Goal: Task Accomplishment & Management: Manage account settings

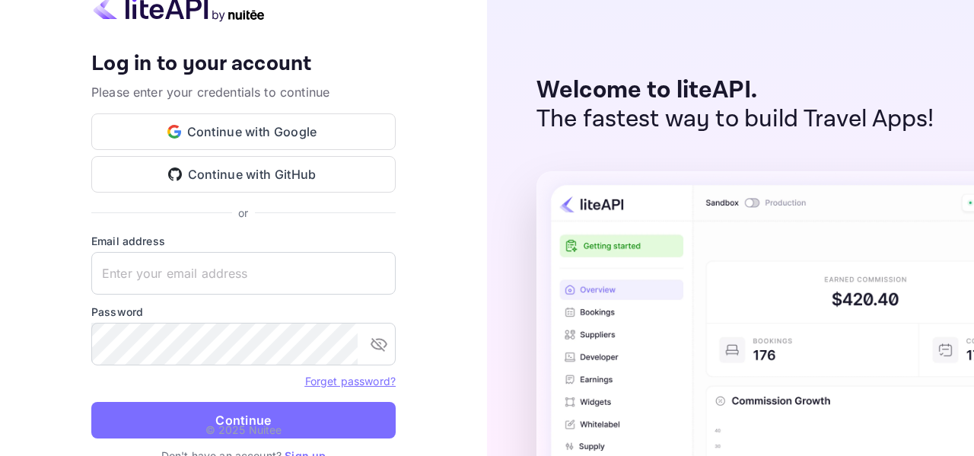
type input "[EMAIL_ADDRESS][DOMAIN_NAME]"
click at [282, 422] on button "Continue" at bounding box center [243, 420] width 304 height 37
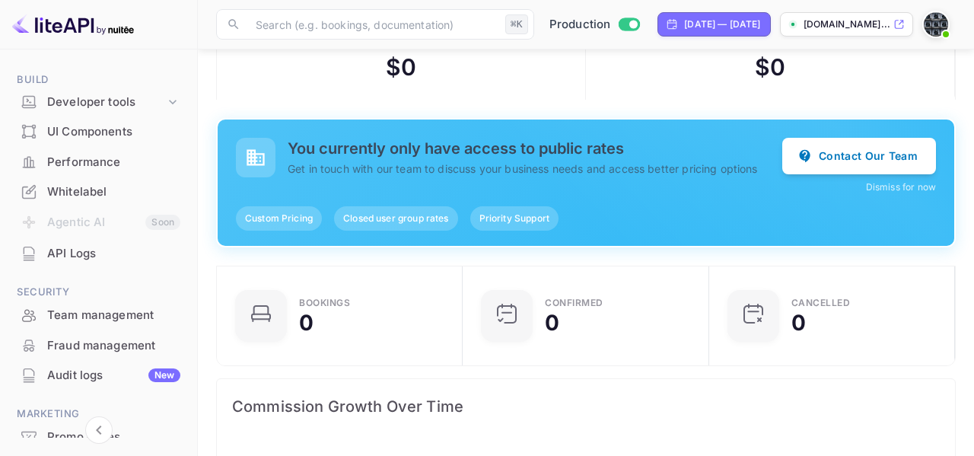
scroll to position [203, 0]
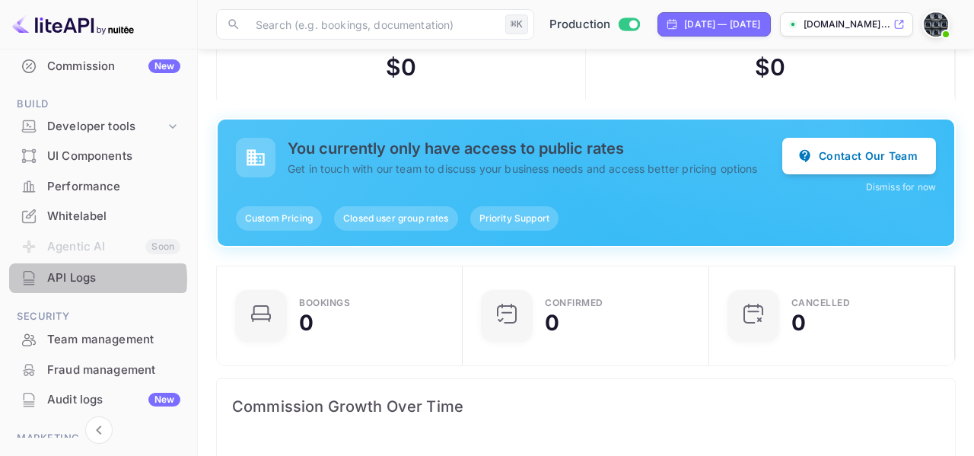
click at [91, 279] on div "API Logs" at bounding box center [113, 278] width 133 height 18
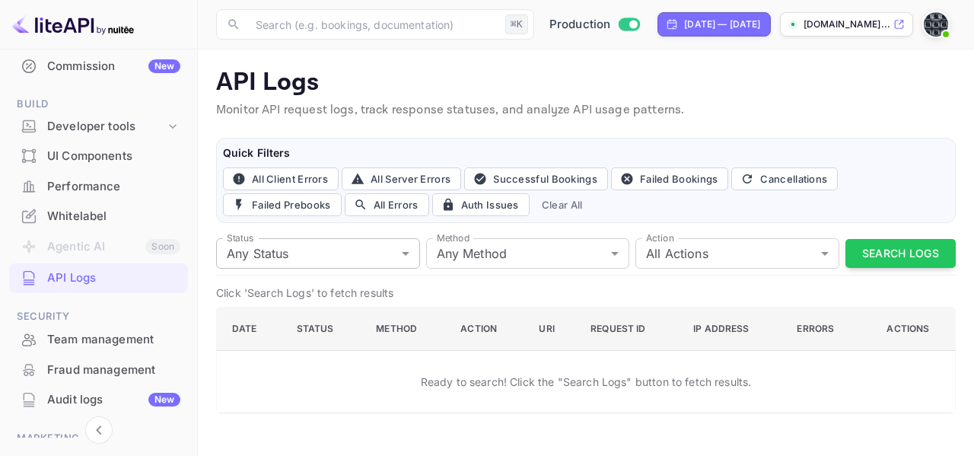
click at [333, 255] on body "Getting started Business Home Bookings Customers Earnings Commission New Build …" at bounding box center [487, 228] width 974 height 456
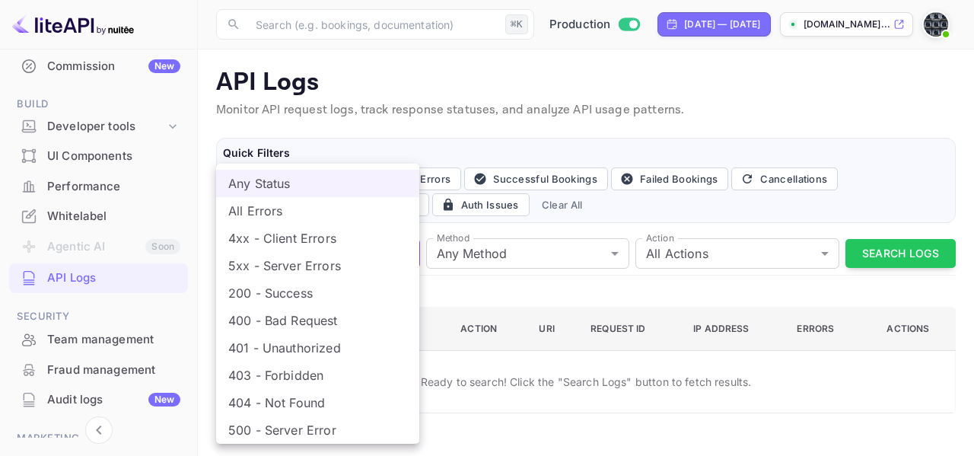
click at [370, 57] on div at bounding box center [487, 228] width 974 height 456
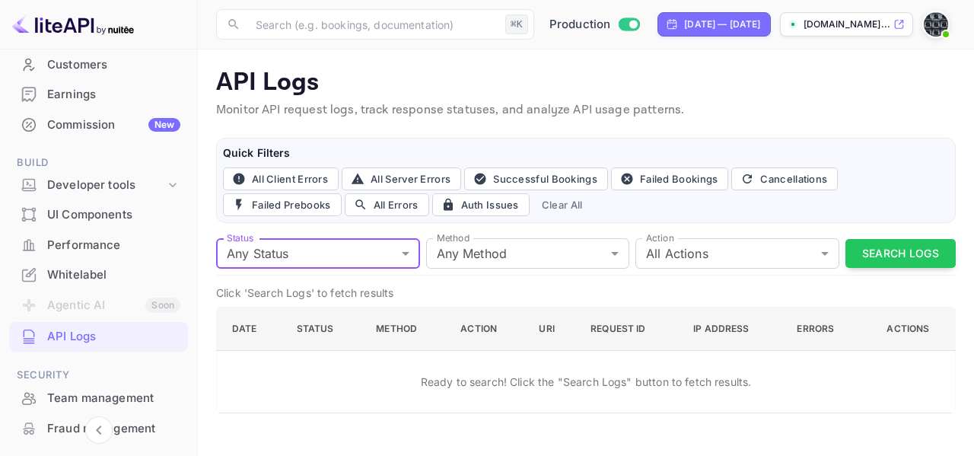
scroll to position [149, 0]
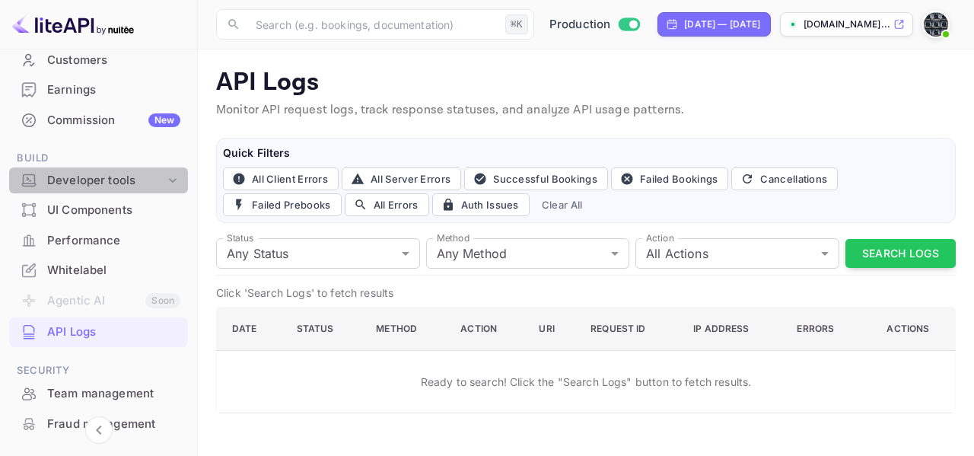
click at [103, 174] on div "Developer tools" at bounding box center [106, 181] width 118 height 18
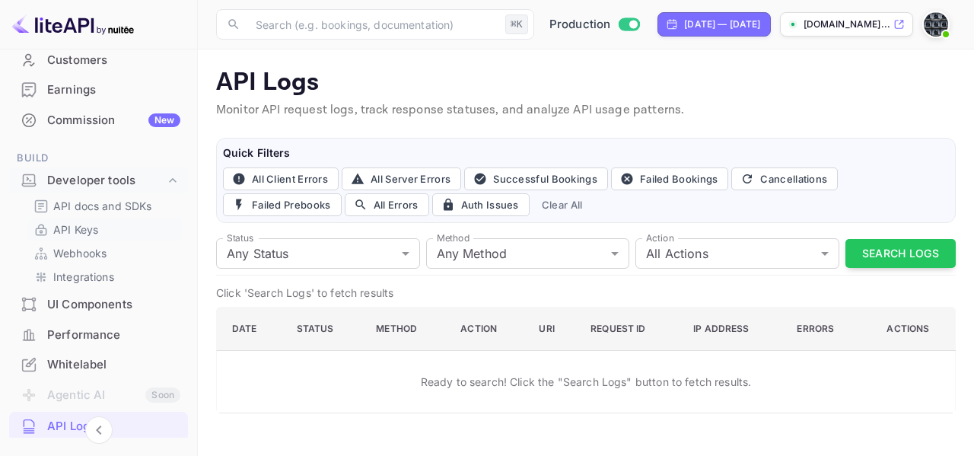
click at [86, 229] on p "API Keys" at bounding box center [75, 229] width 45 height 16
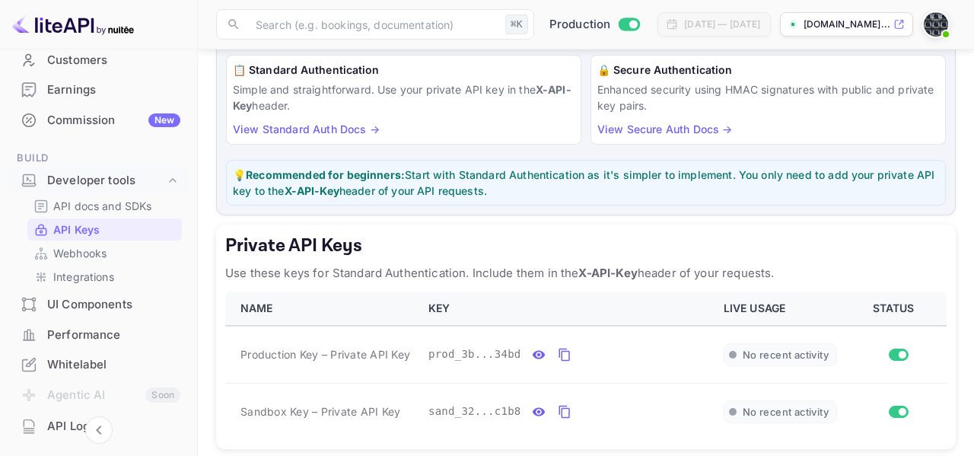
scroll to position [359, 0]
